Goal: Navigation & Orientation: Find specific page/section

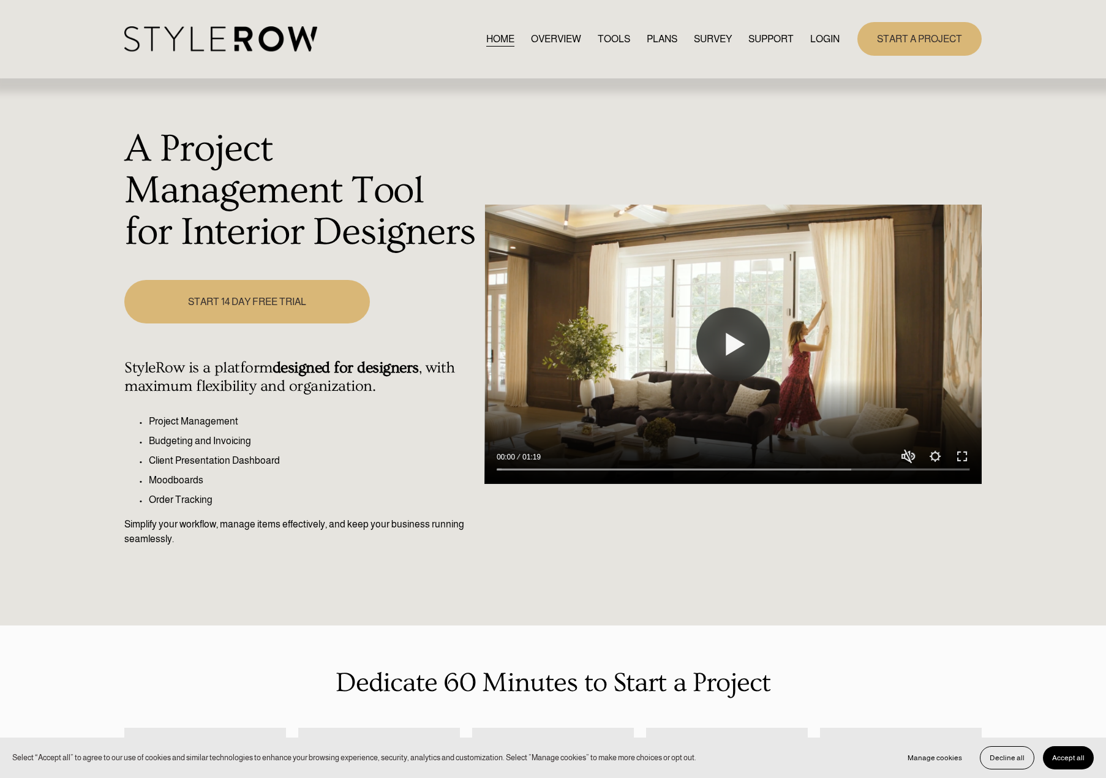
click at [829, 48] on div "HOME OVERVIEW TOOLS PLANS SURVEY SUPPORT QUESTIONS" at bounding box center [481, 38] width 715 height 25
click at [831, 42] on link "LOGIN" at bounding box center [824, 39] width 29 height 17
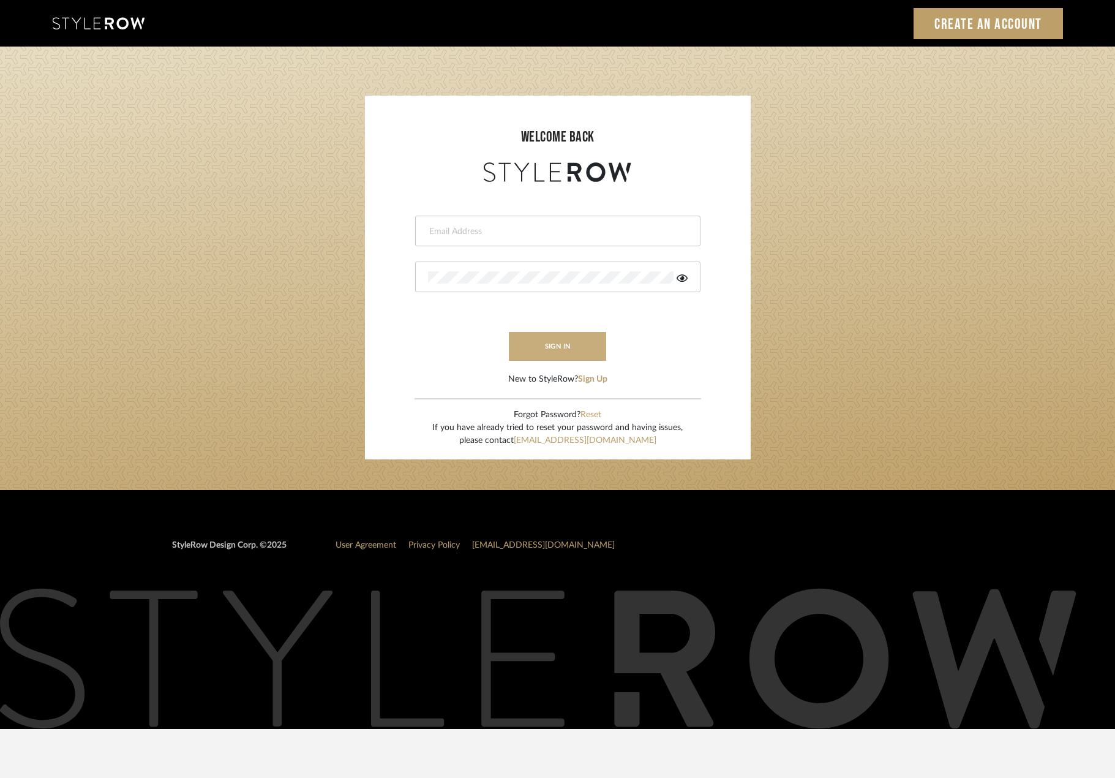
type input "madeleine@studiodb.com"
click at [581, 353] on button "sign in" at bounding box center [558, 346] width 98 height 29
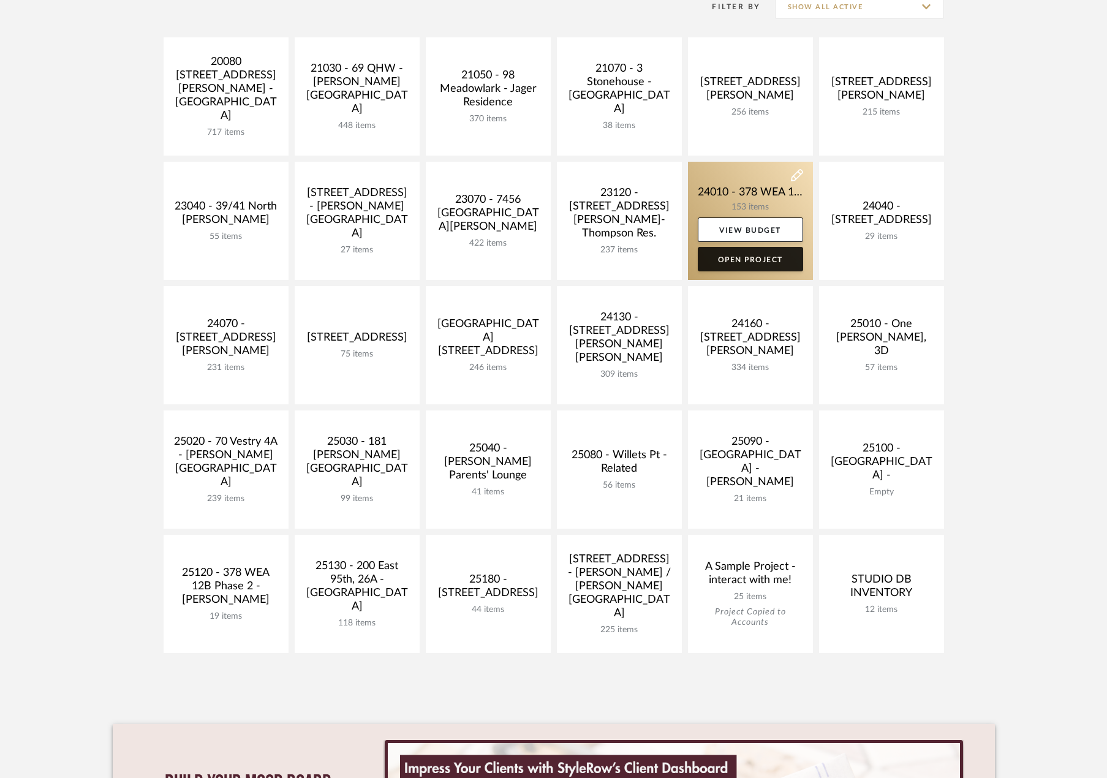
scroll to position [306, 0]
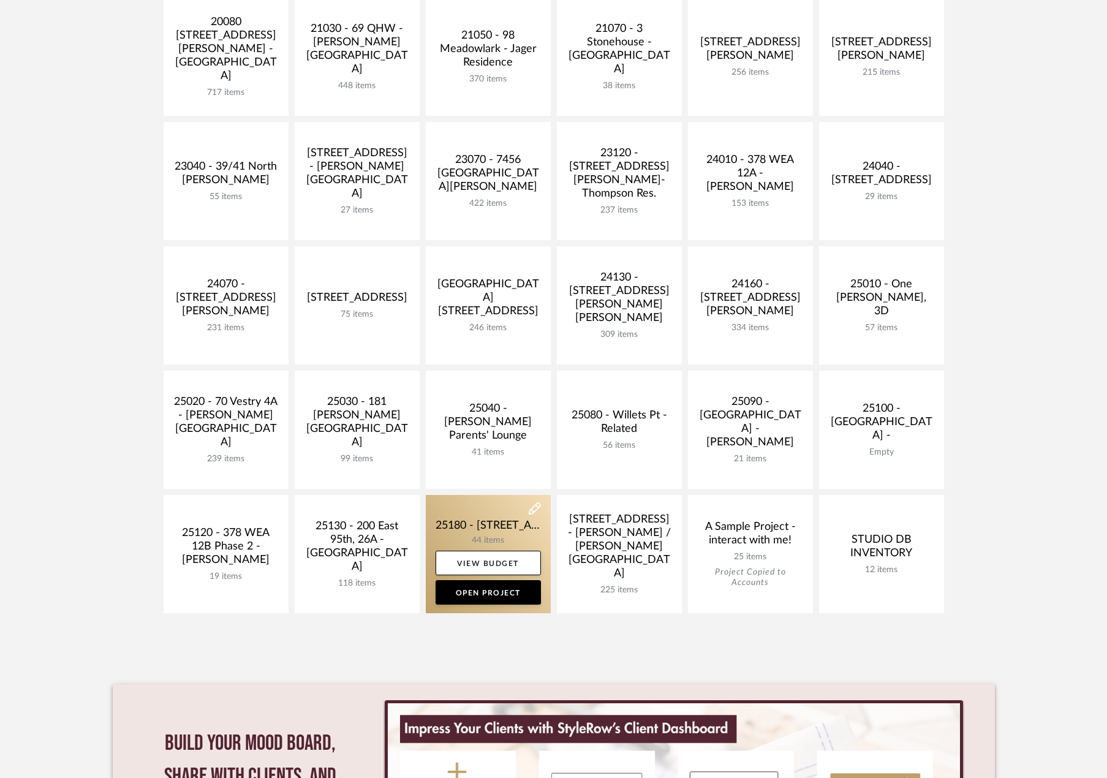
click at [469, 526] on link at bounding box center [488, 554] width 125 height 118
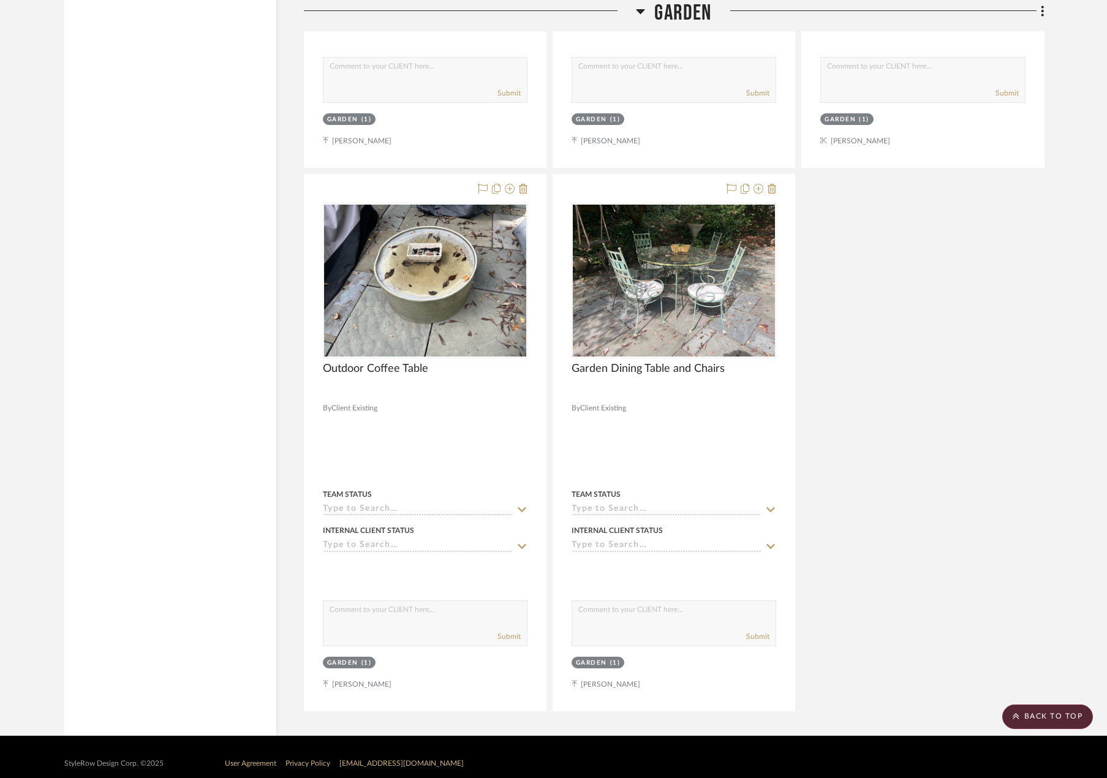
scroll to position [10330, 0]
